Goal: Information Seeking & Learning: Learn about a topic

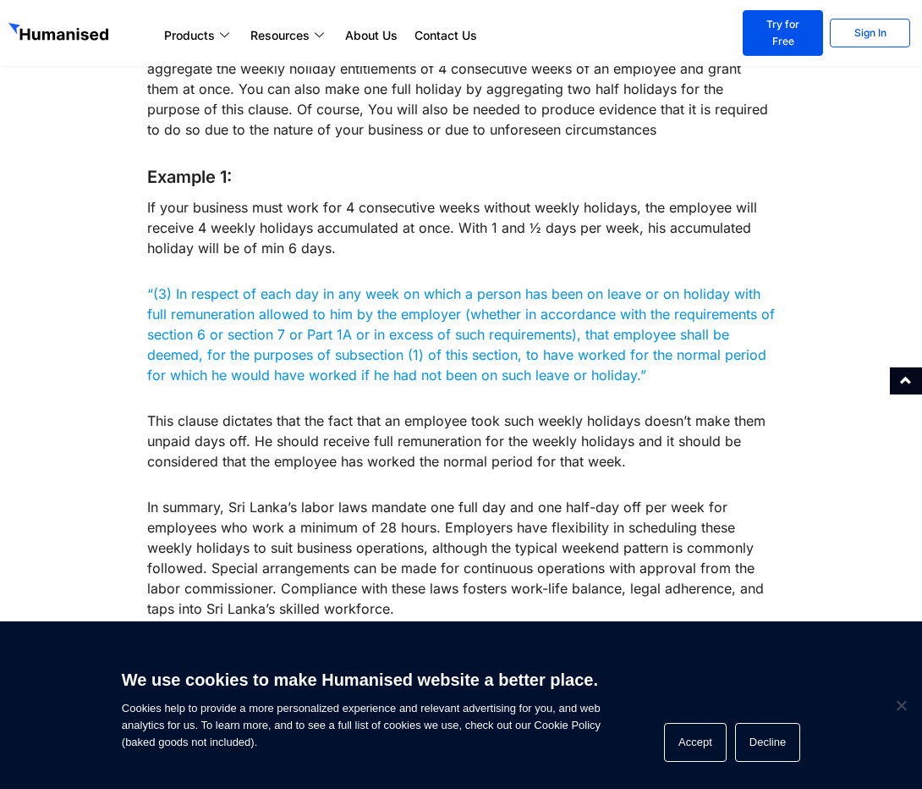
scroll to position [2961, 0]
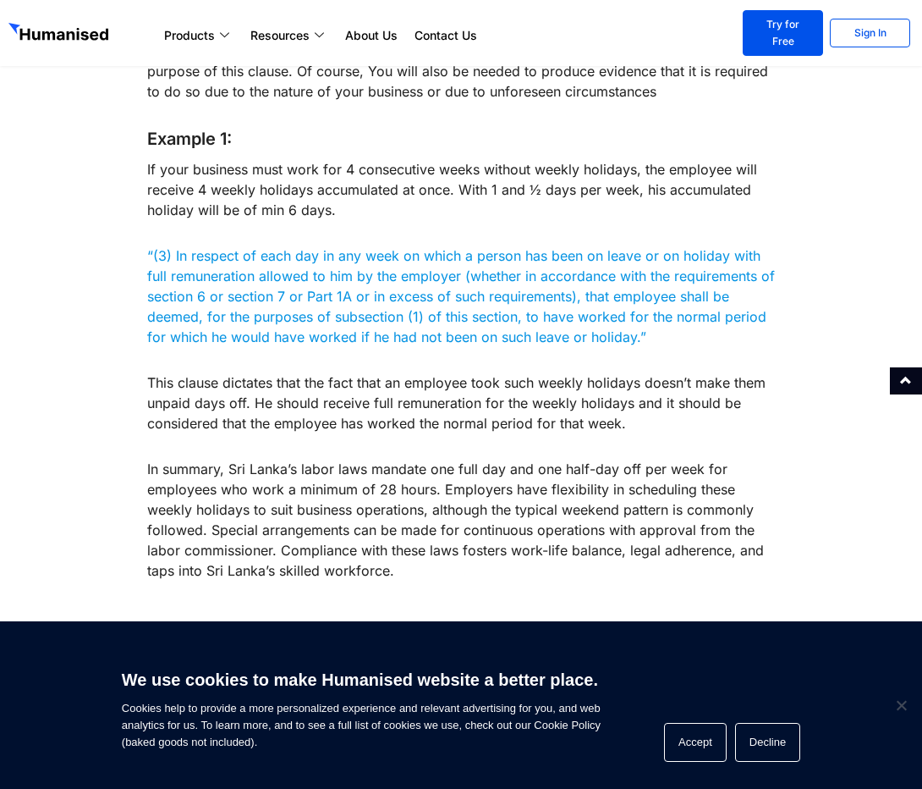
click at [496, 523] on p "In summary, Sri Lanka’s labor laws mandate one full day and one half-day off pe…" at bounding box center [461, 520] width 629 height 122
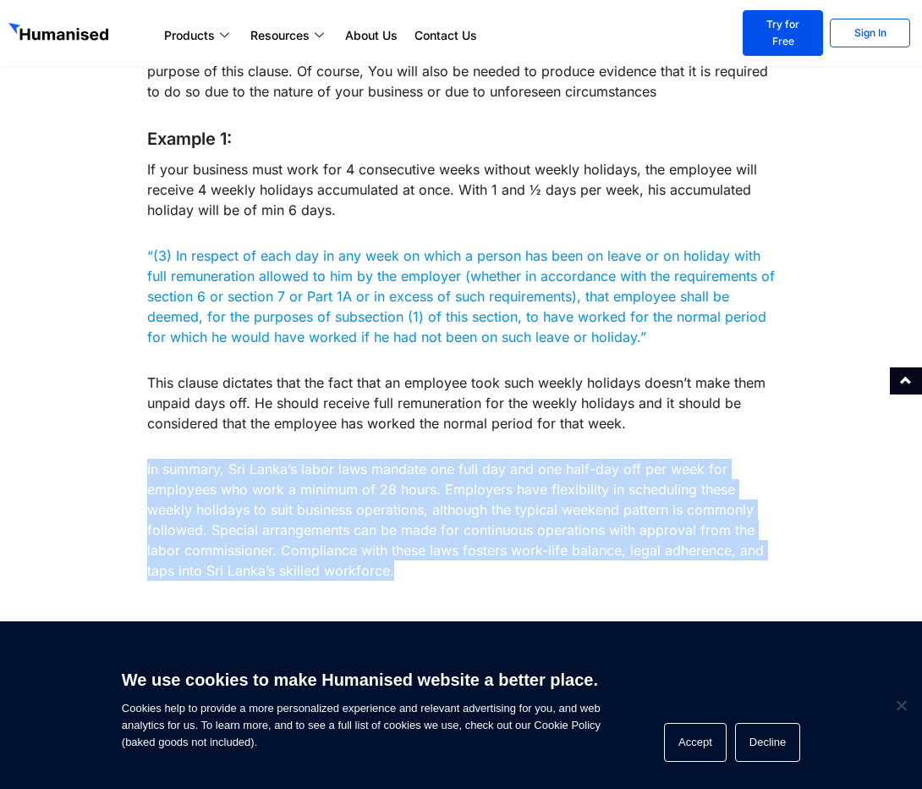
click at [494, 525] on p "In summary, Sri Lanka’s labor laws mandate one full day and one half-day off pe…" at bounding box center [461, 520] width 629 height 122
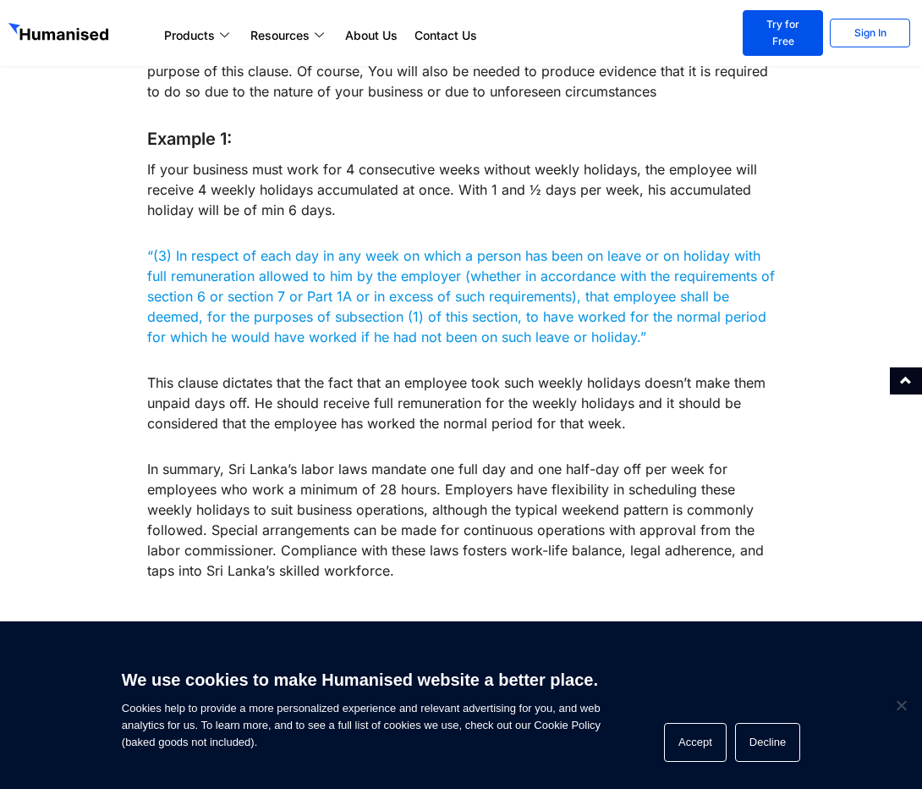
click at [653, 525] on p "In summary, Sri Lanka’s labor laws mandate one full day and one half-day off pe…" at bounding box center [461, 520] width 629 height 122
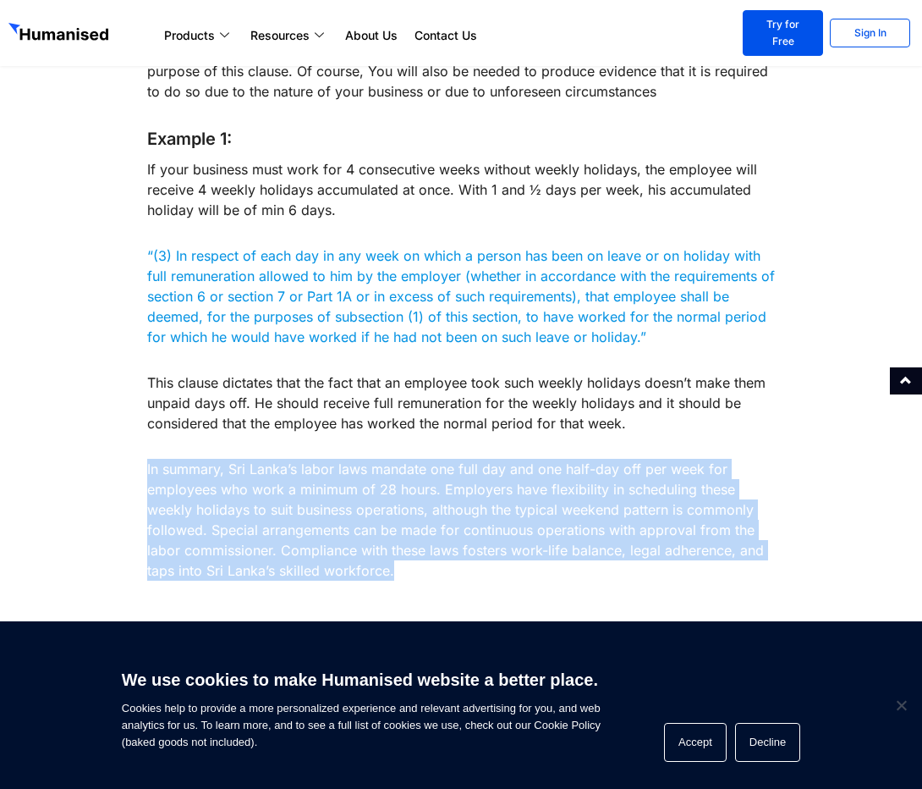
click at [653, 525] on p "In summary, Sri Lanka’s labor laws mandate one full day and one half-day off pe…" at bounding box center [461, 520] width 629 height 122
click at [660, 551] on p "In summary, Sri Lanka’s labor laws mandate one full day and one half-day off pe…" at bounding box center [461, 520] width 629 height 122
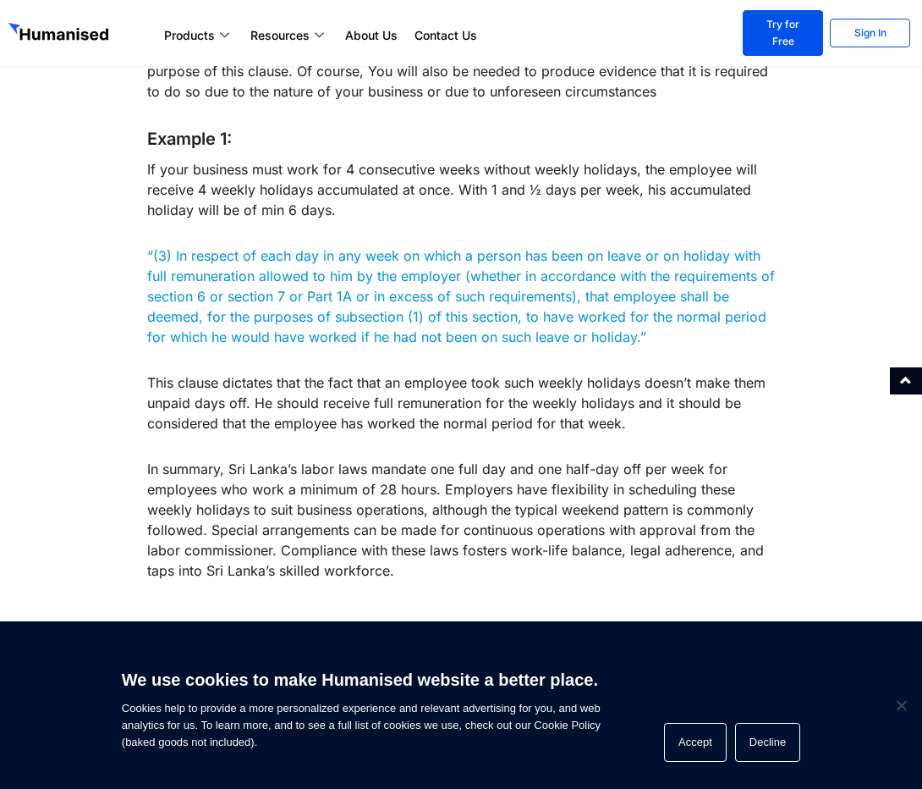
click at [729, 539] on p "In summary, Sri Lanka’s labor laws mandate one full day and one half-day off pe…" at bounding box center [461, 520] width 629 height 122
click at [729, 537] on p "In summary, Sri Lanka’s labor laws mandate one full day and one half-day off pe…" at bounding box center [461, 520] width 629 height 122
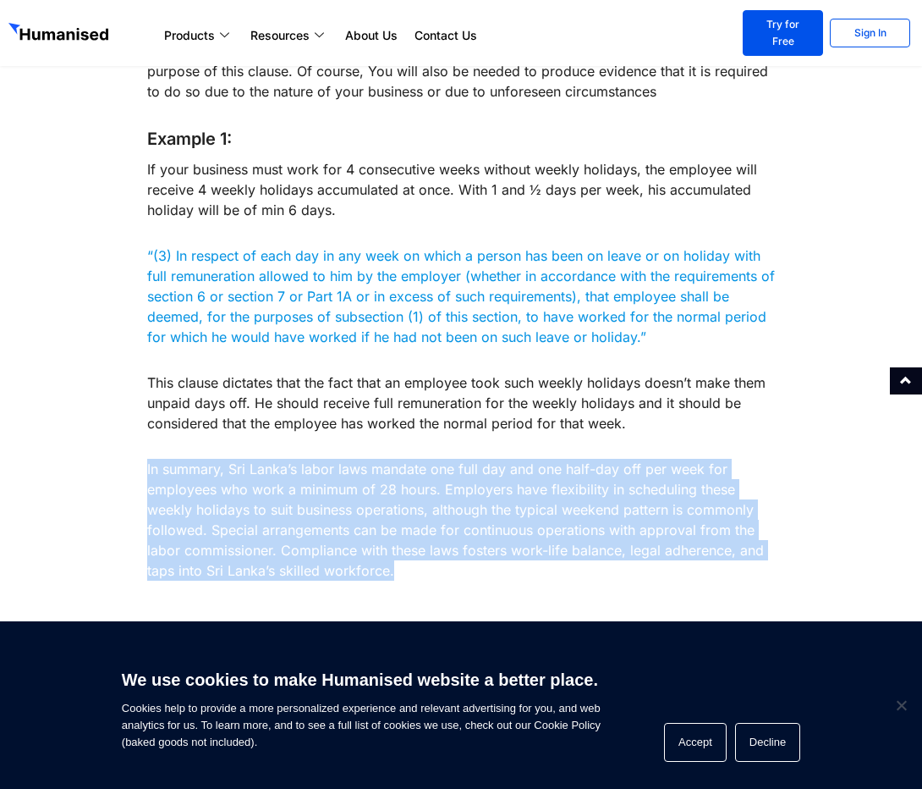
click at [729, 537] on p "In summary, Sri Lanka’s labor laws mandate one full day and one half-day off pe…" at bounding box center [461, 520] width 629 height 122
click at [337, 470] on p "In summary, Sri Lanka’s labor laws mandate one full day and one half-day off pe…" at bounding box center [461, 520] width 629 height 122
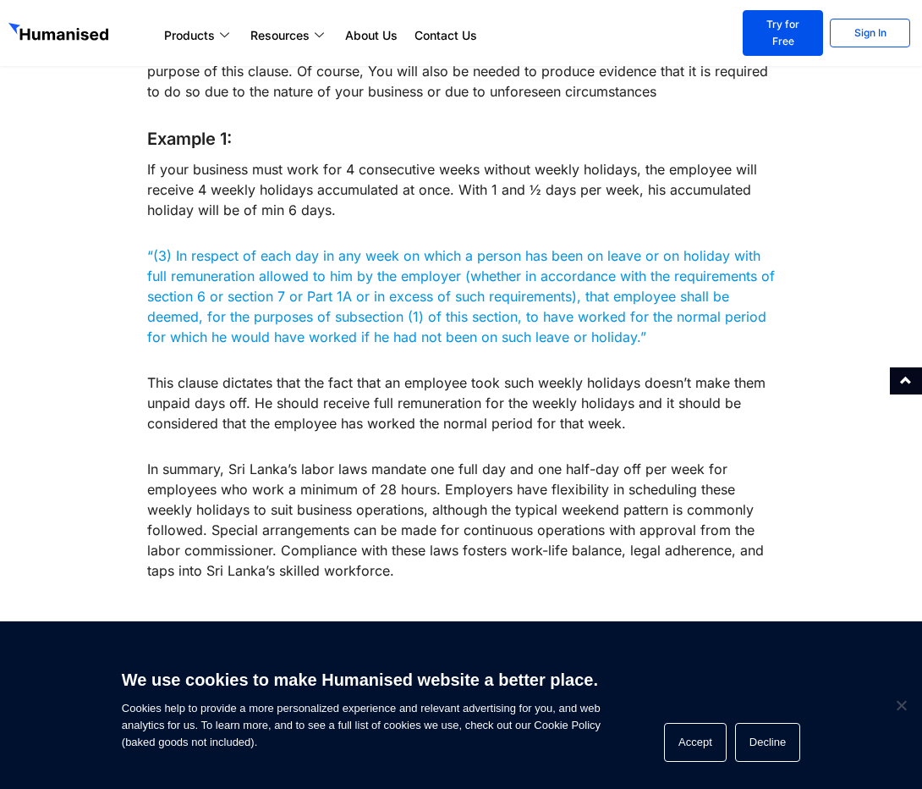
click at [329, 520] on p "In summary, Sri Lanka’s labor laws mandate one full day and one half-day off pe…" at bounding box center [461, 520] width 629 height 122
click at [618, 505] on p "In summary, Sri Lanka’s labor laws mandate one full day and one half-day off pe…" at bounding box center [461, 520] width 629 height 122
click at [616, 504] on p "In summary, Sri Lanka’s labor laws mandate one full day and one half-day off pe…" at bounding box center [461, 520] width 629 height 122
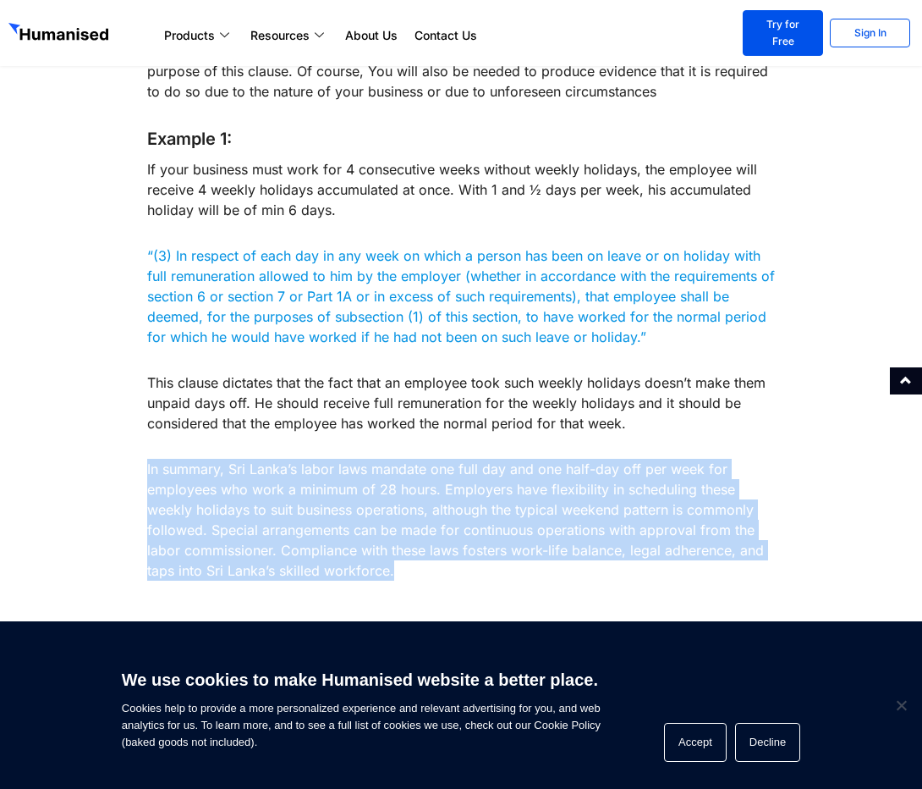
click at [616, 504] on p "In summary, Sri Lanka’s labor laws mandate one full day and one half-day off pe…" at bounding box center [461, 520] width 629 height 122
click at [685, 553] on p "In summary, Sri Lanka’s labor laws mandate one full day and one half-day off pe…" at bounding box center [461, 520] width 629 height 122
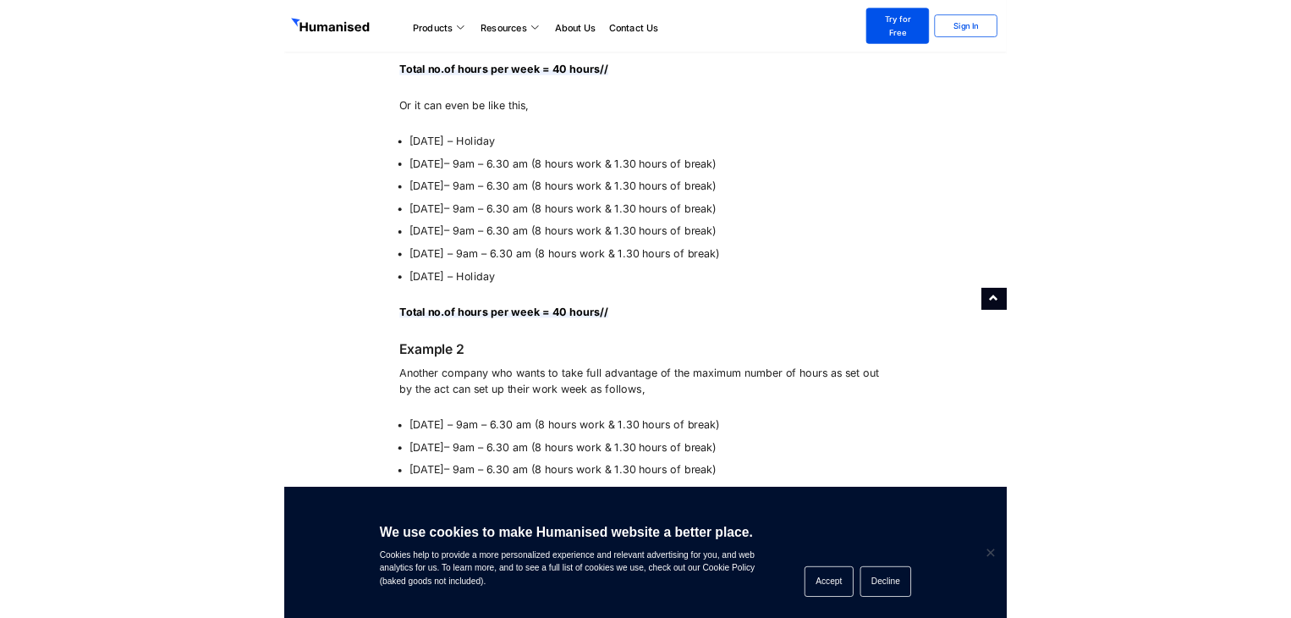
scroll to position [1914, 0]
